Goal: Task Accomplishment & Management: Manage account settings

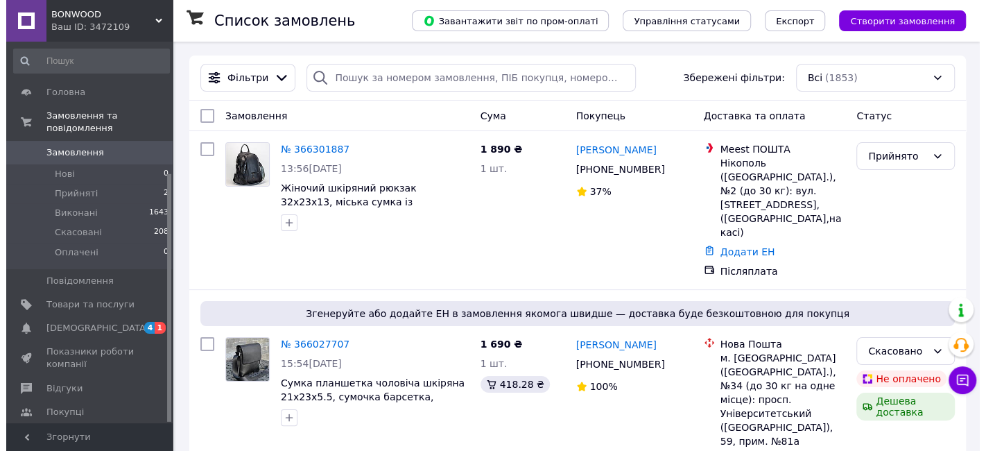
scroll to position [126, 0]
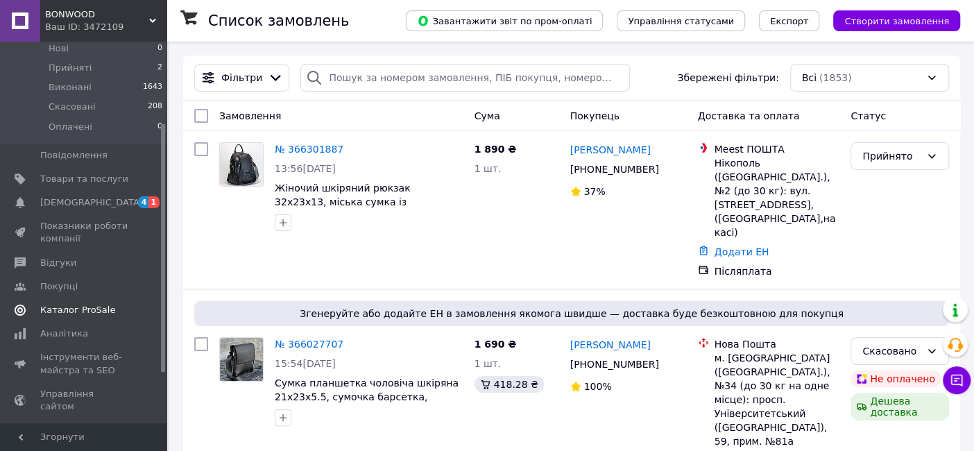
click at [71, 304] on span "Каталог ProSale" at bounding box center [77, 310] width 75 height 12
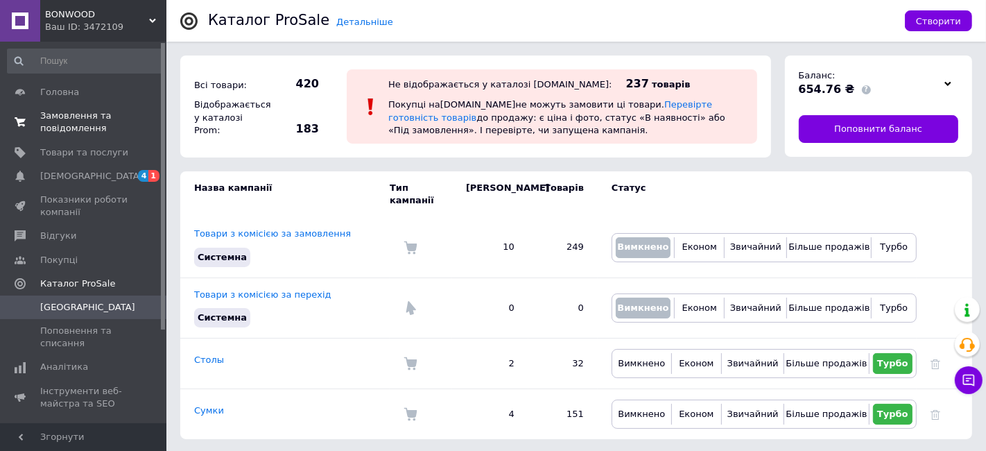
click at [110, 123] on span "Замовлення та повідомлення" at bounding box center [84, 122] width 88 height 25
